Goal: Find specific page/section: Find specific page/section

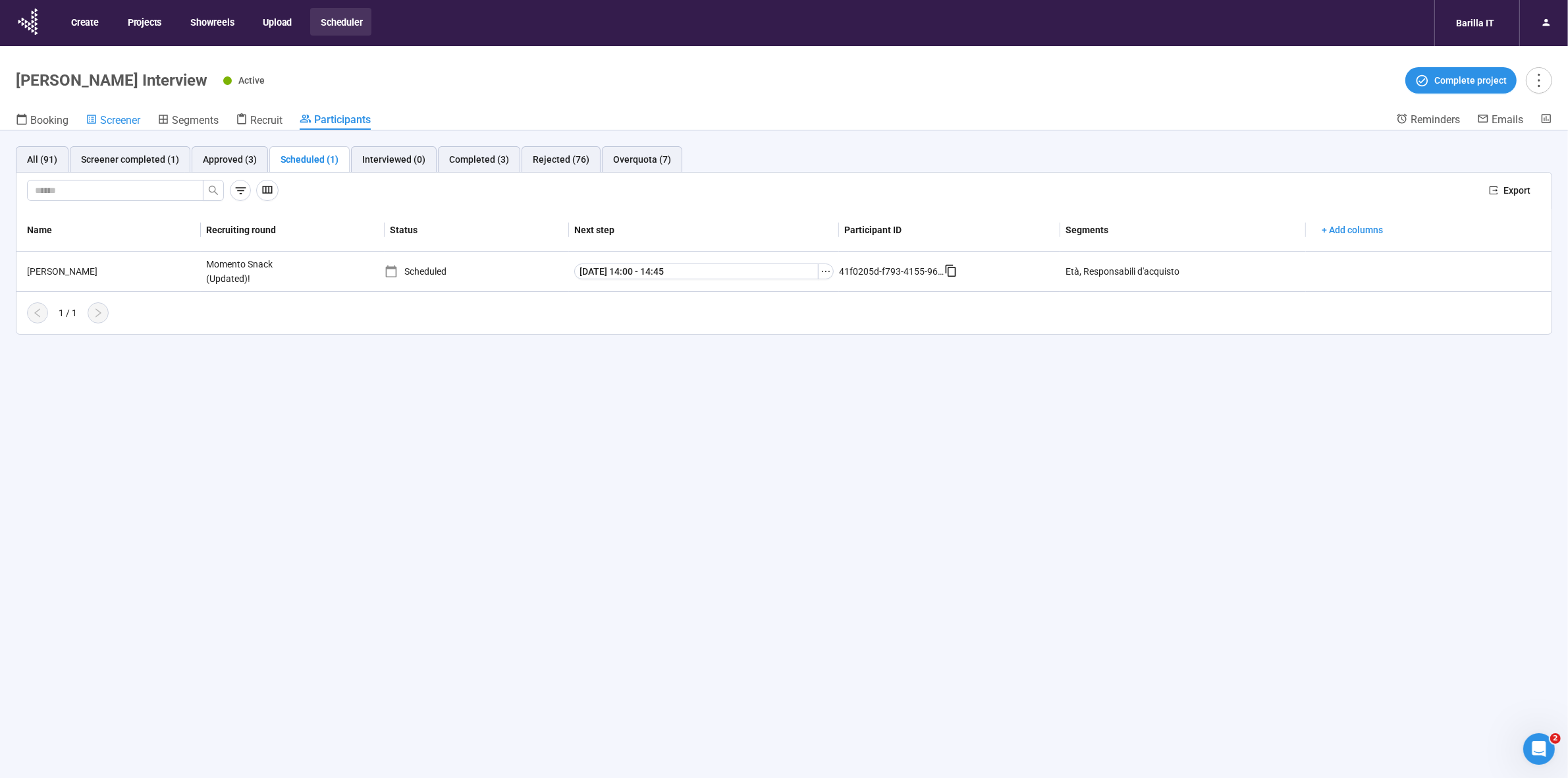
click at [136, 119] on span "Screener" at bounding box center [120, 120] width 40 height 13
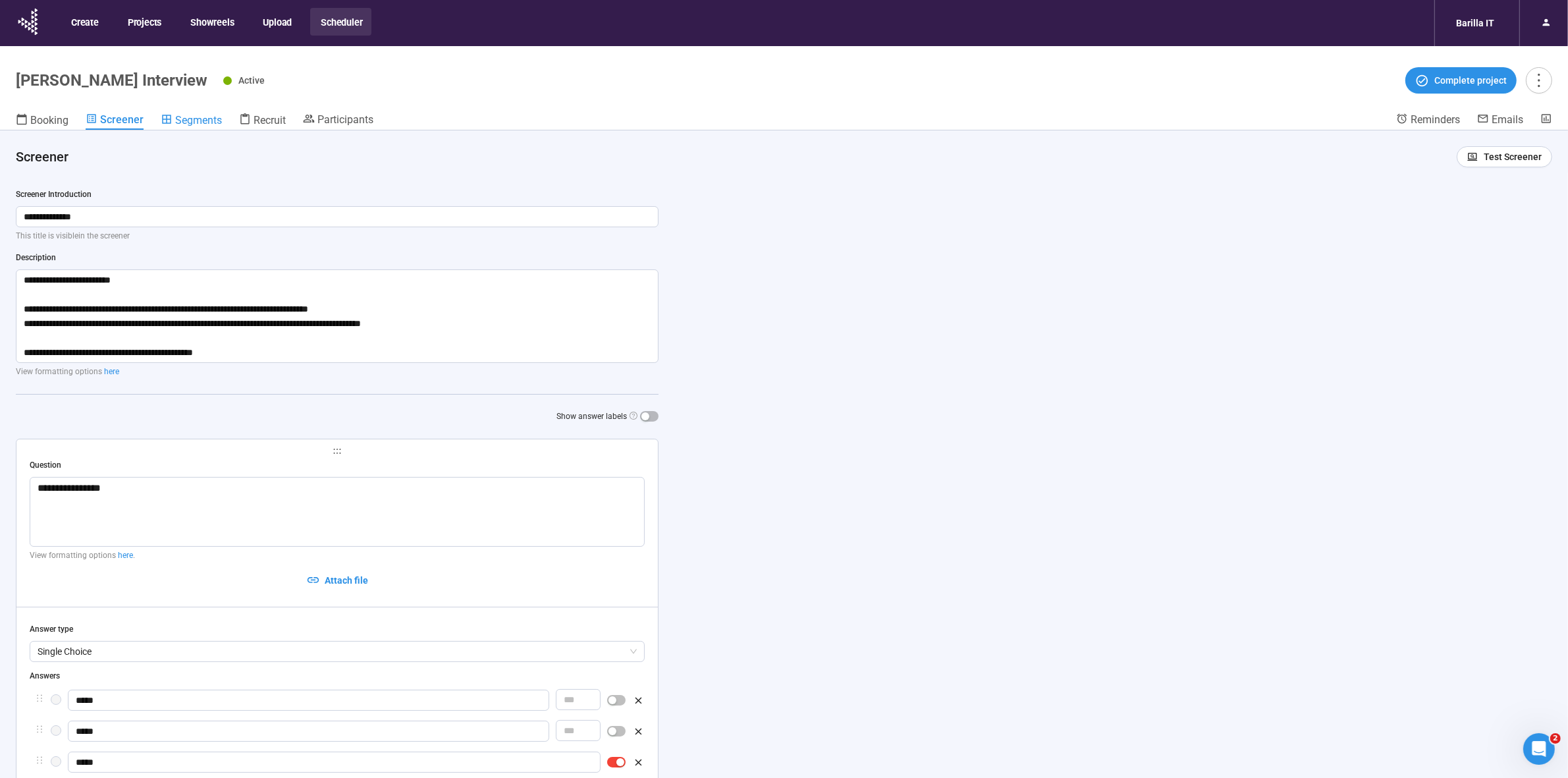
click at [192, 127] on link "Segments" at bounding box center [191, 121] width 61 height 17
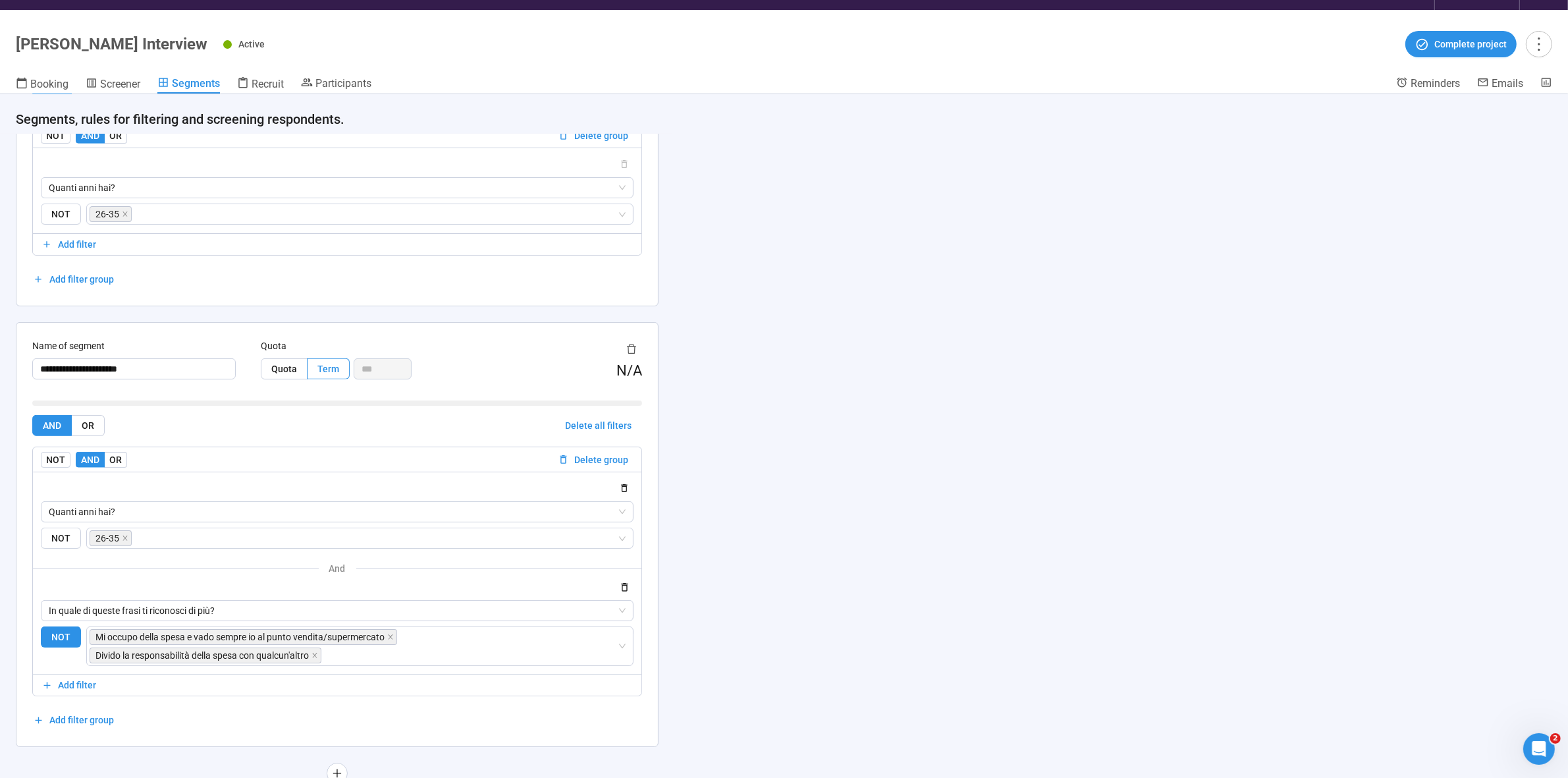
scroll to position [46, 0]
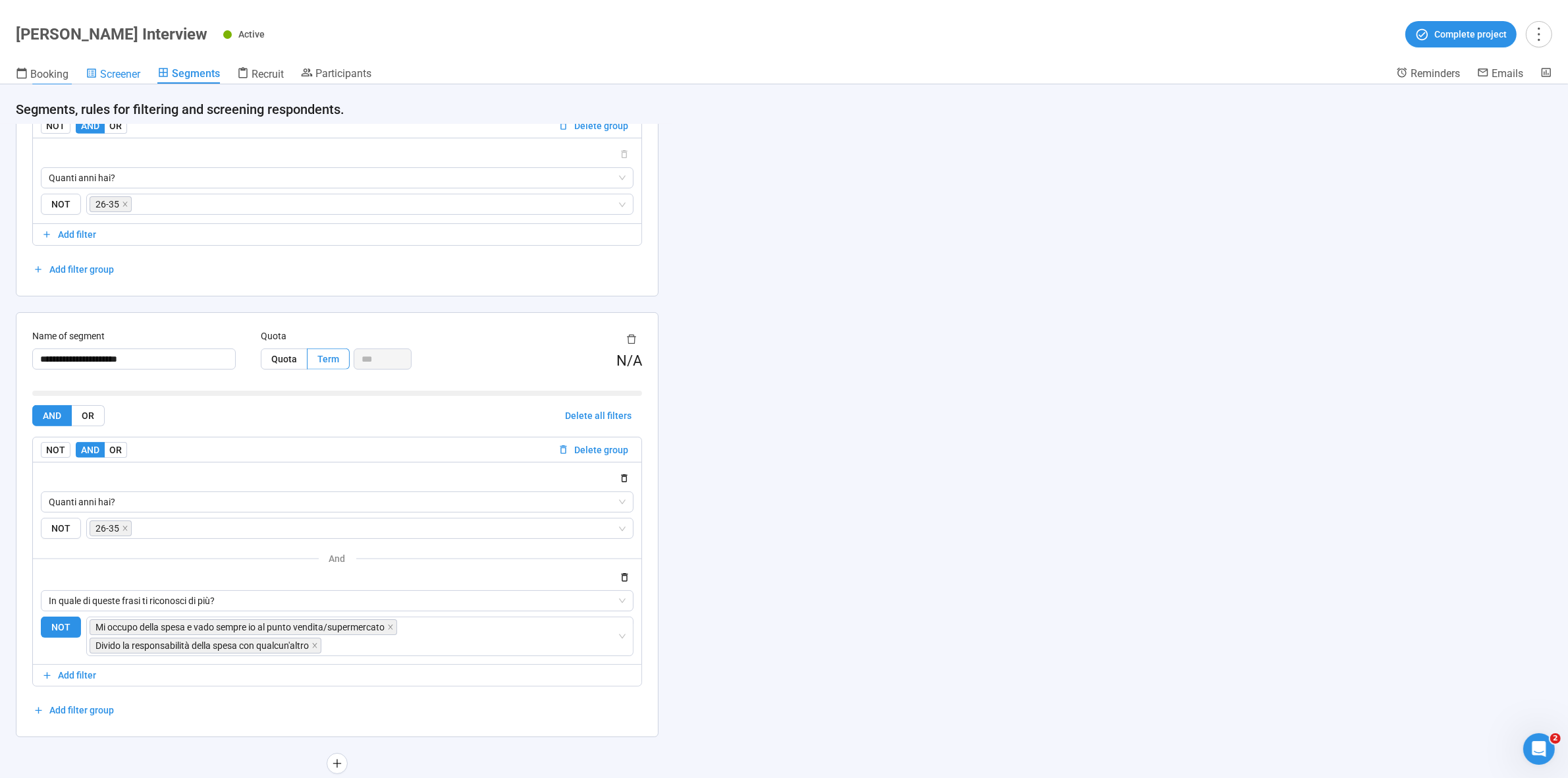
click at [110, 71] on span "Screener" at bounding box center [120, 74] width 40 height 13
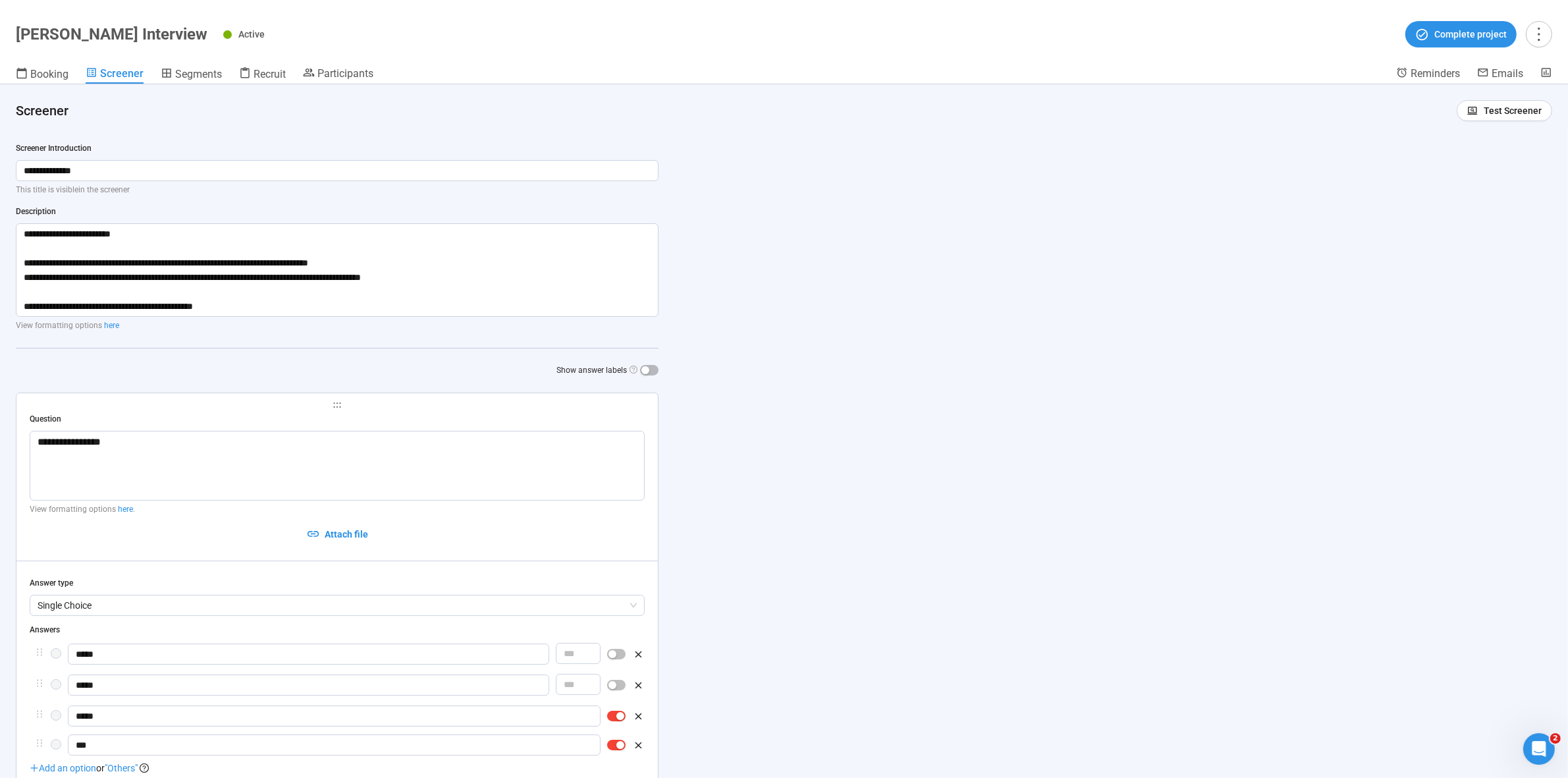
scroll to position [83, 0]
